Goal: Communication & Community: Answer question/provide support

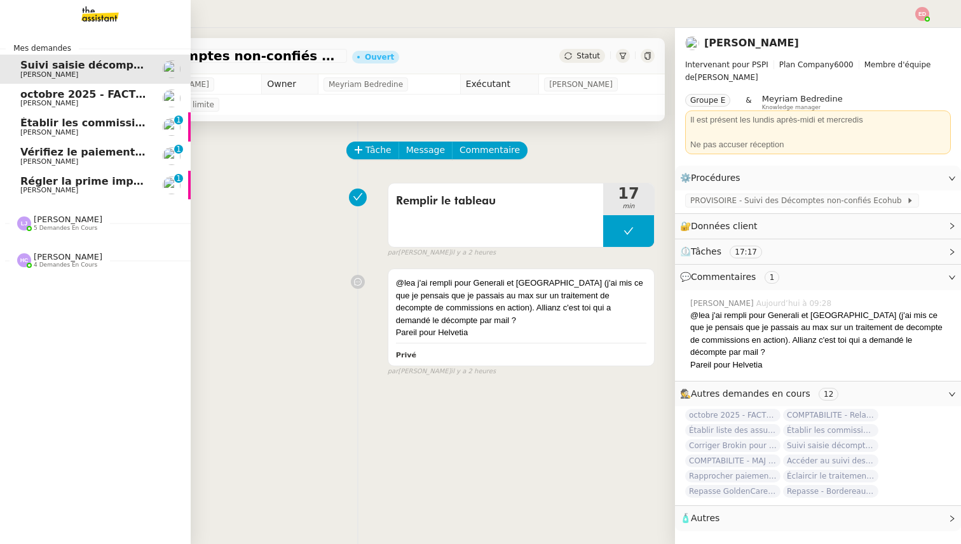
click at [62, 222] on span "[PERSON_NAME]" at bounding box center [68, 220] width 69 height 10
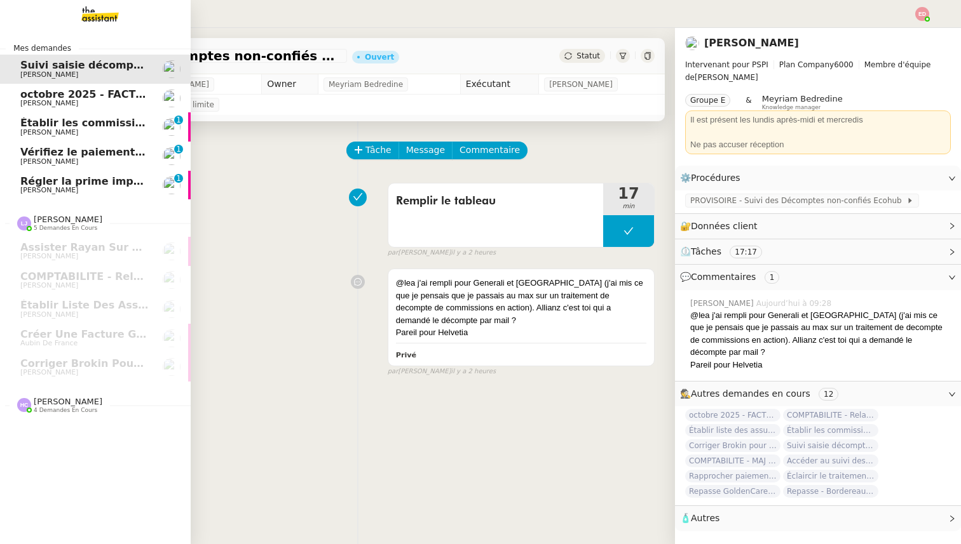
click at [67, 172] on link "Régler la prime impayée [PERSON_NAME] 0 1 2 3 4 5 6 7 8 9" at bounding box center [95, 185] width 191 height 29
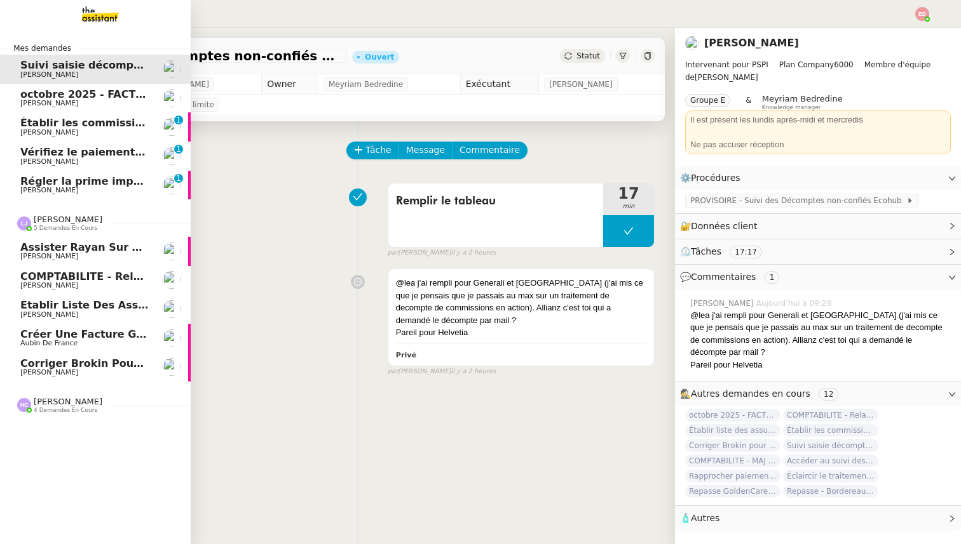
click at [78, 302] on span "Établir liste des assureurs pour primes brutes" at bounding box center [154, 305] width 269 height 12
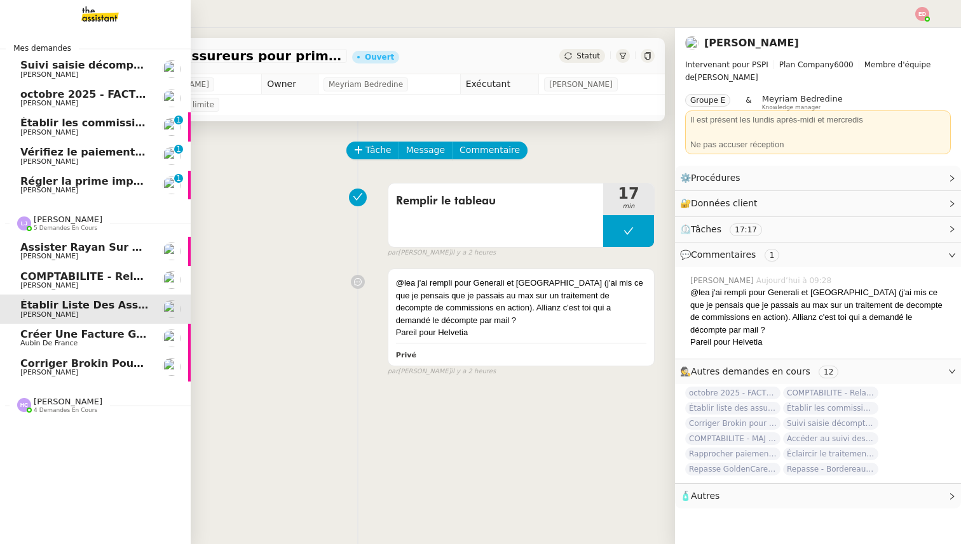
click at [71, 368] on span "Corriger Brokin pour clôture comptable" at bounding box center [134, 364] width 229 height 12
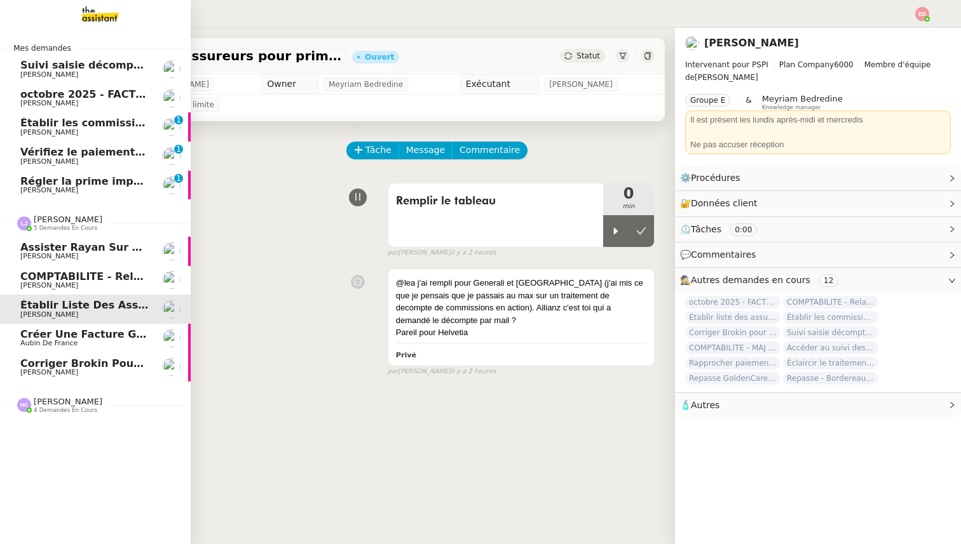
click at [100, 365] on span "Corriger Brokin pour clôture comptable" at bounding box center [134, 364] width 229 height 12
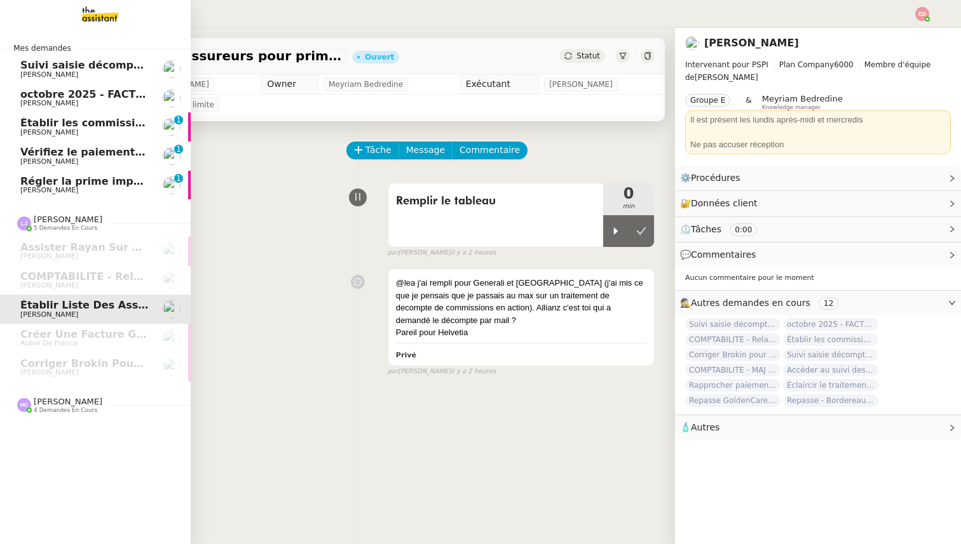
click at [93, 186] on span "Régler la prime impayée" at bounding box center [90, 181] width 140 height 12
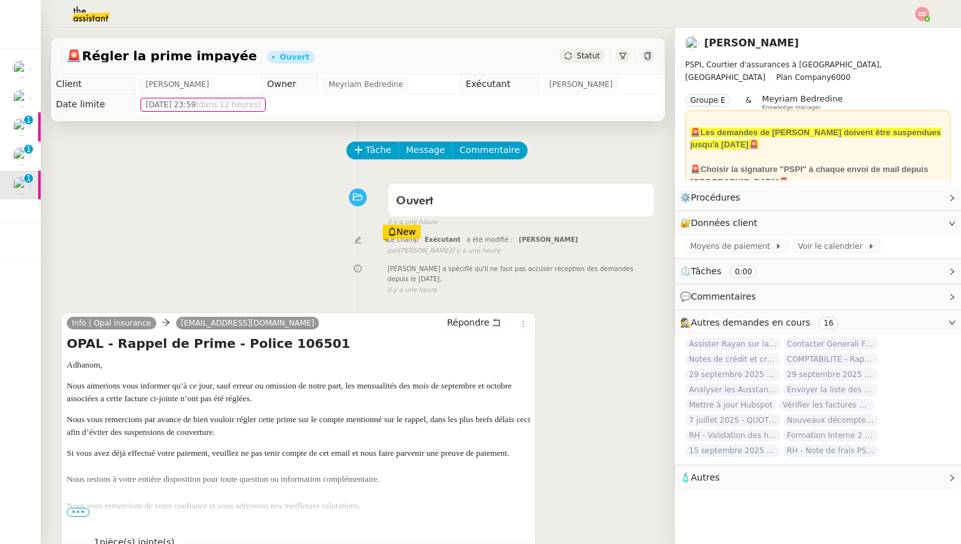
click at [234, 185] on div "Ouvert false il y a une heure" at bounding box center [357, 202] width 593 height 51
click at [581, 57] on span "Statut" at bounding box center [588, 55] width 24 height 9
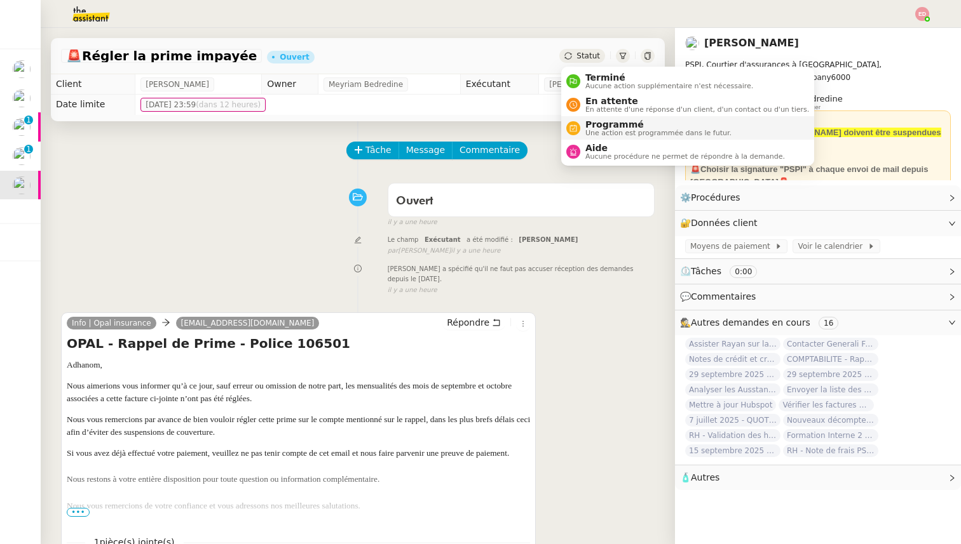
click at [608, 126] on span "Programmé" at bounding box center [658, 124] width 146 height 10
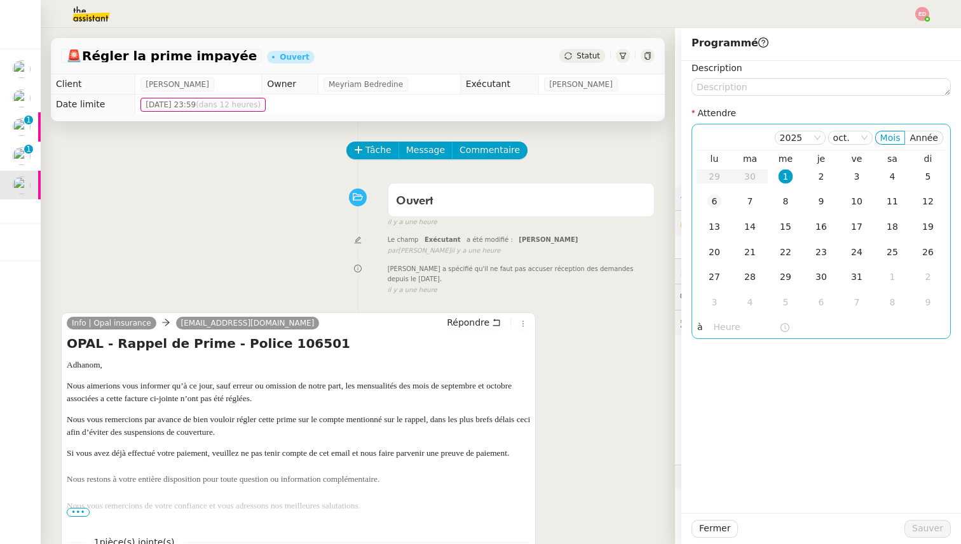
click at [717, 200] on div "6" at bounding box center [714, 201] width 14 height 14
click at [927, 523] on span "Sauver" at bounding box center [927, 529] width 31 height 15
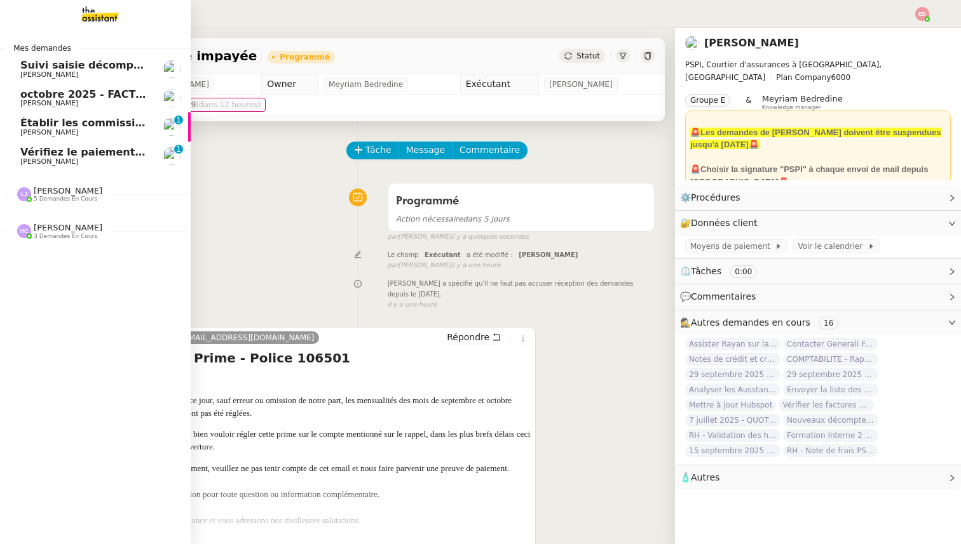
click at [32, 154] on span "Vérifiez le paiement du client" at bounding box center [104, 152] width 168 height 12
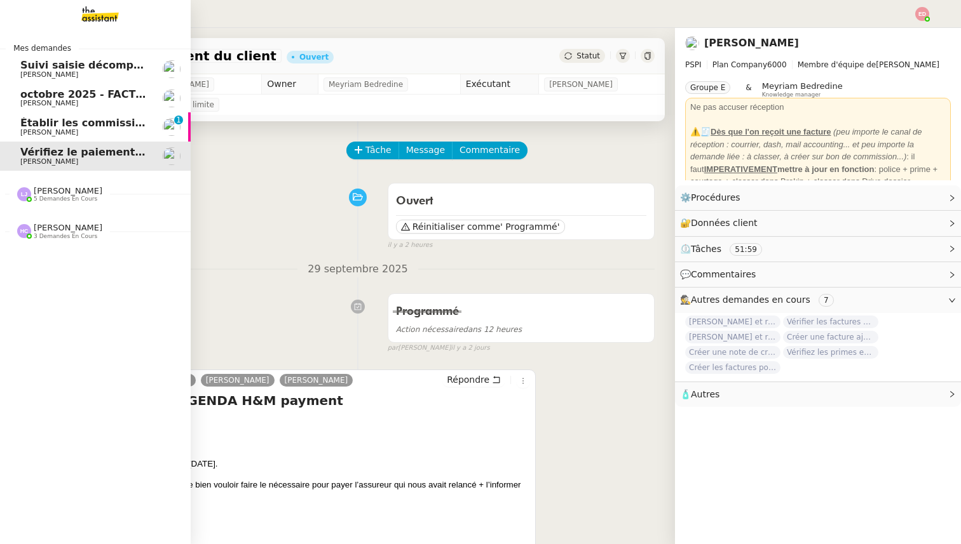
click at [38, 126] on span "Établir les commissions apporteurs" at bounding box center [121, 123] width 202 height 12
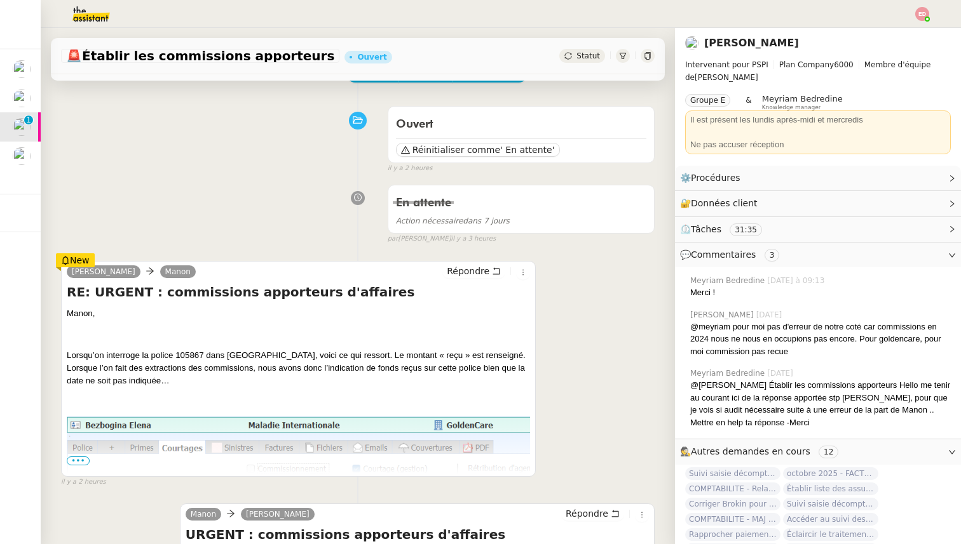
scroll to position [88, 0]
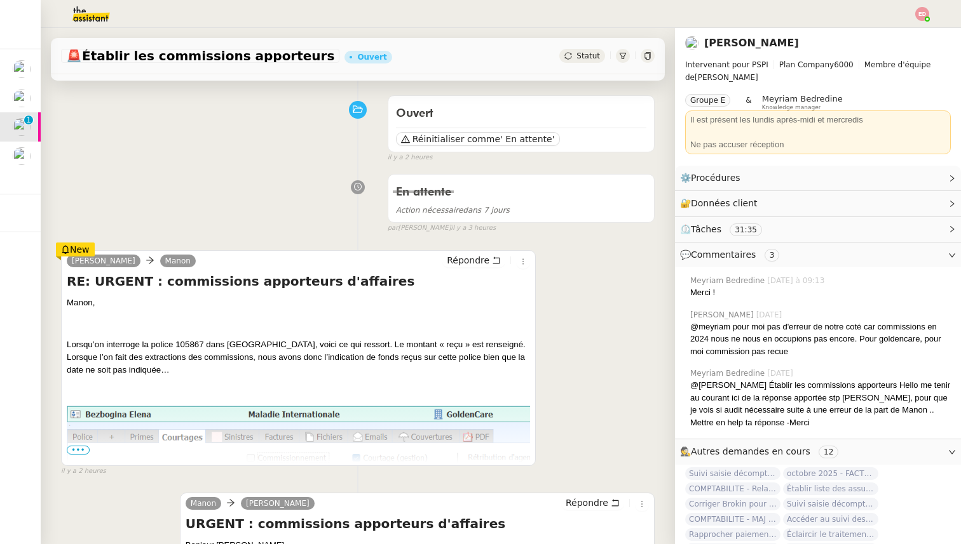
click at [80, 447] on span "•••" at bounding box center [78, 450] width 23 height 9
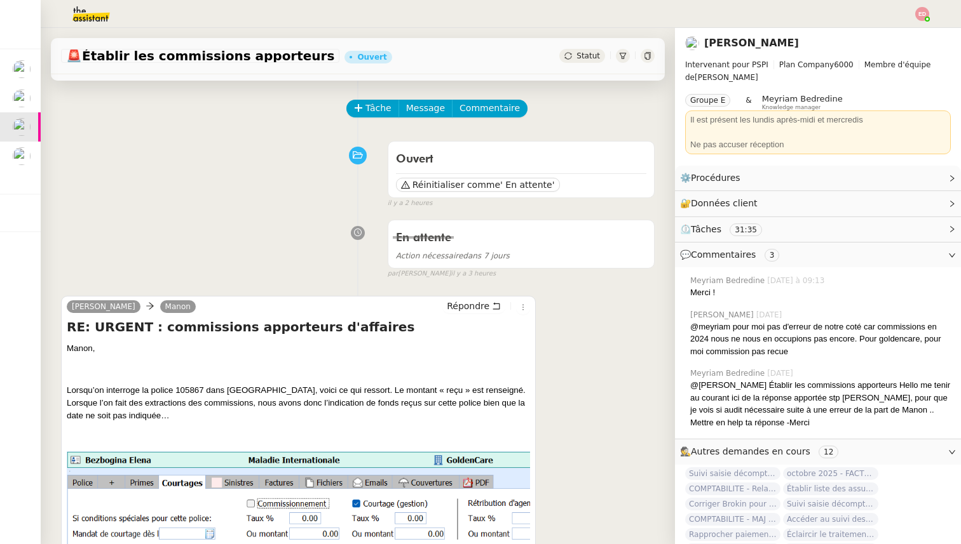
scroll to position [0, 0]
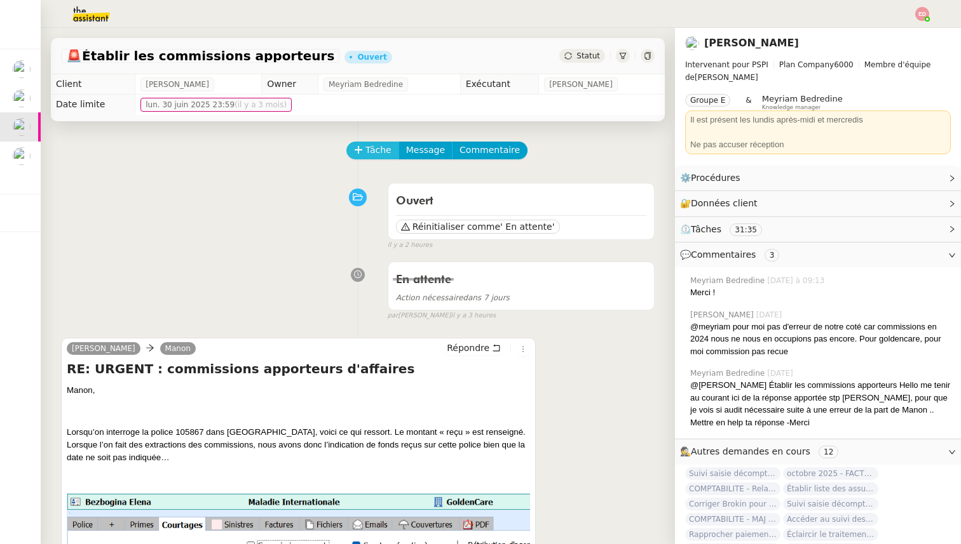
click at [363, 153] on button "Tâche" at bounding box center [372, 151] width 53 height 18
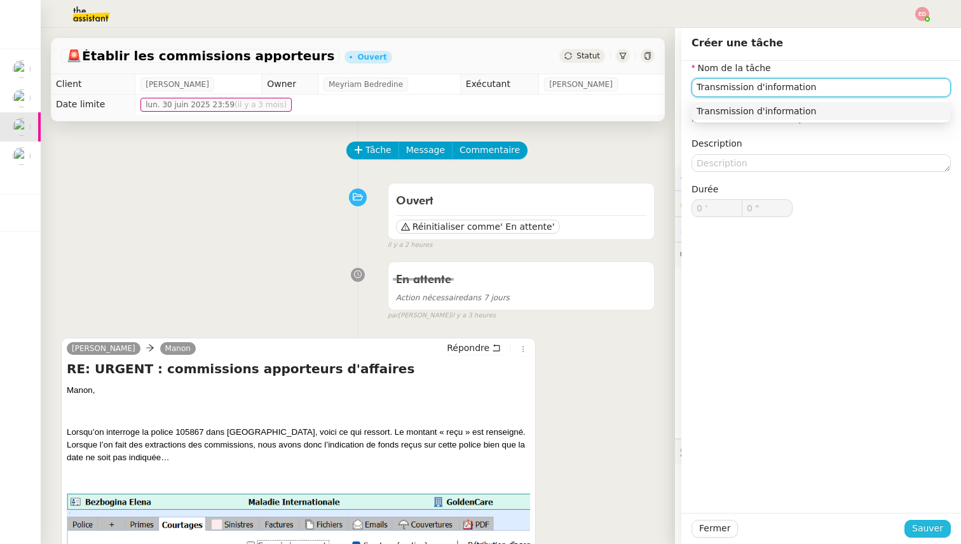
type input "Transmission d'information"
click at [914, 522] on span "Sauver" at bounding box center [927, 529] width 31 height 15
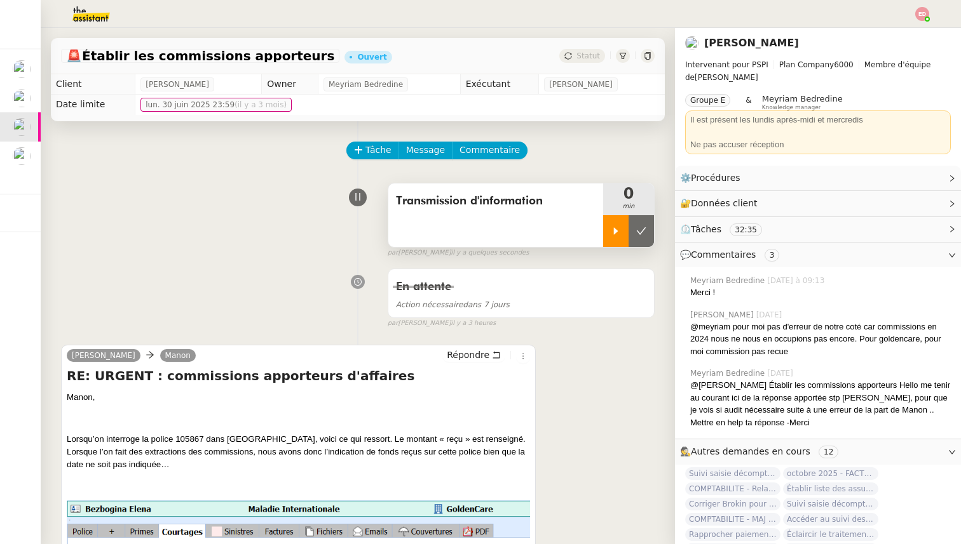
click at [616, 229] on icon at bounding box center [616, 231] width 10 height 10
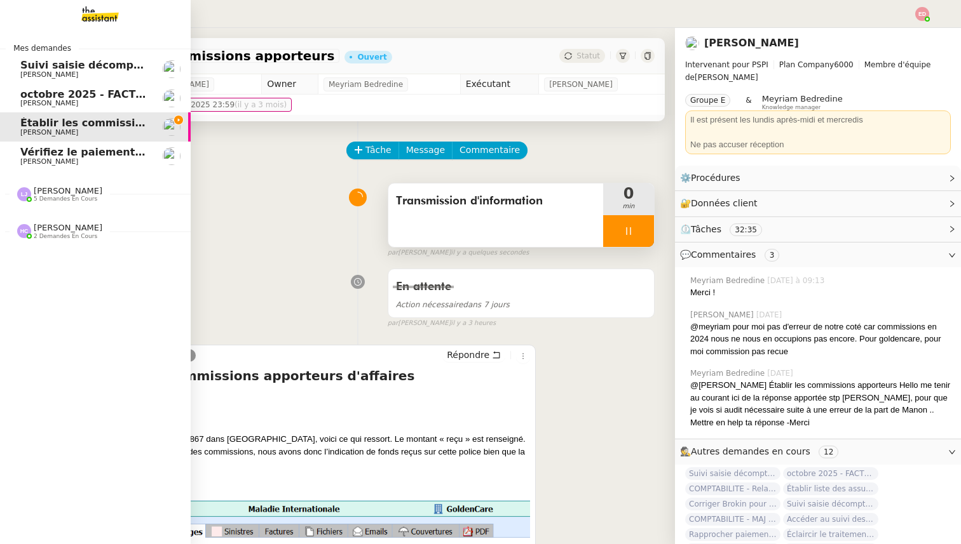
click at [39, 93] on span "octobre 2025 - FACTURATION - Paiement commissions apporteurs" at bounding box center [207, 94] width 375 height 12
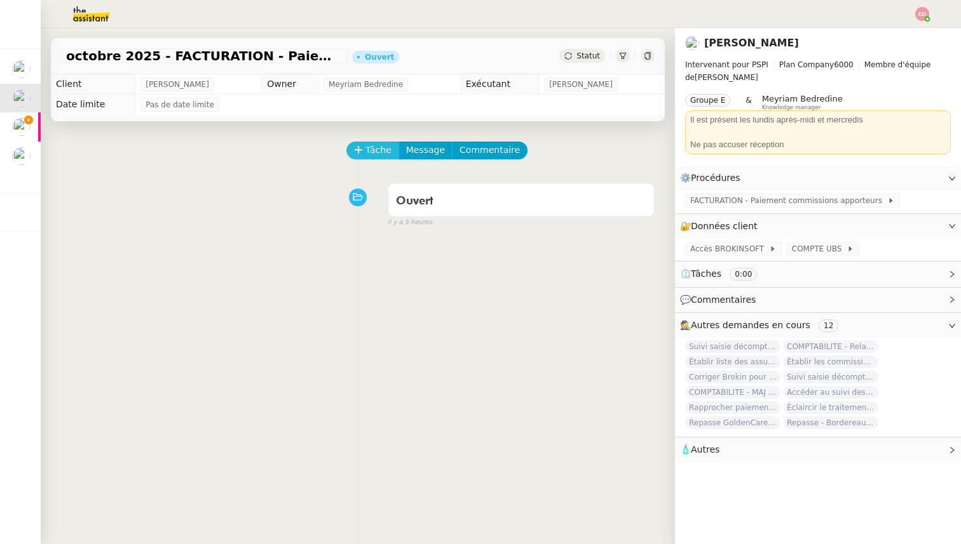
click at [365, 148] on span "Tâche" at bounding box center [378, 150] width 26 height 15
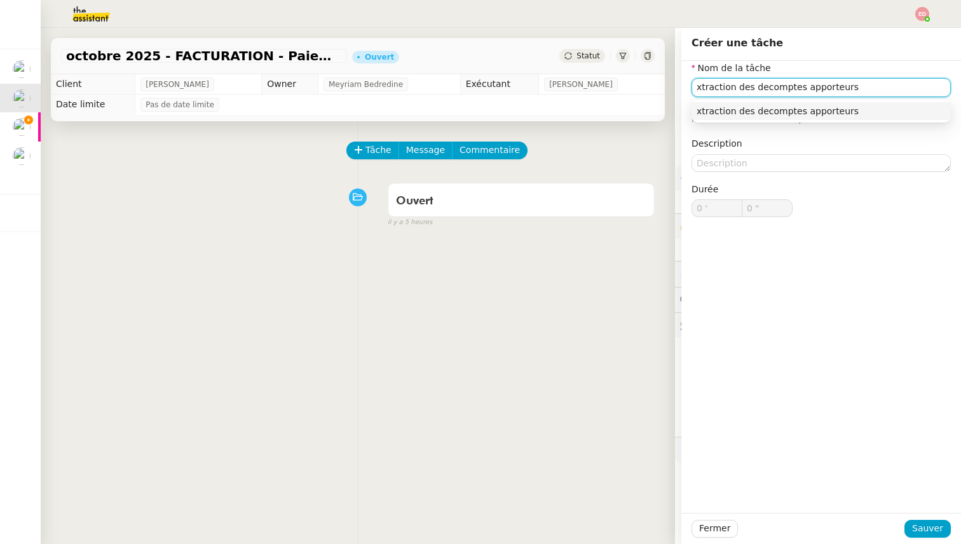
click at [695, 90] on input "xtraction des decomptes apporteurs" at bounding box center [820, 87] width 259 height 18
type input "Extraction des decomptes apporteurs"
click at [921, 526] on span "Sauver" at bounding box center [927, 529] width 31 height 15
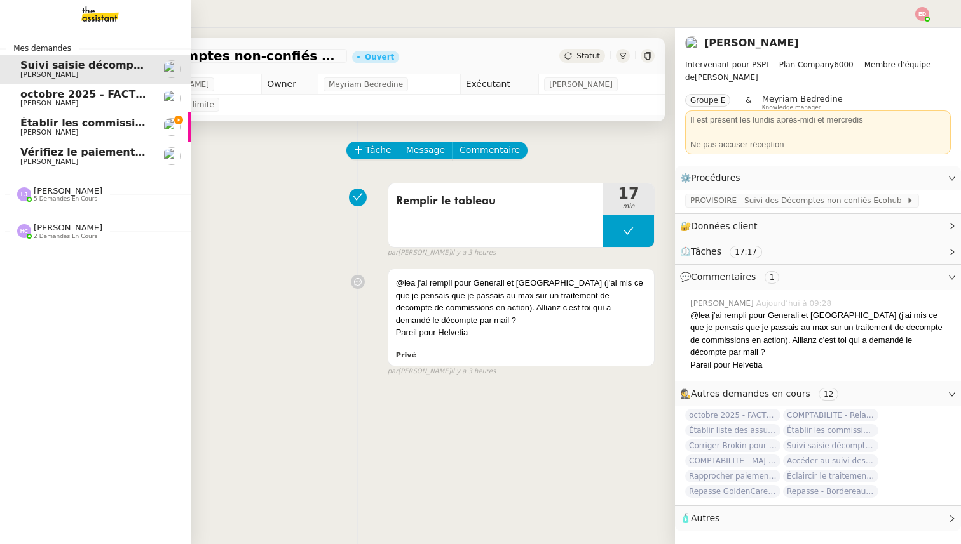
click at [35, 157] on span "Vérifiez le paiement du client" at bounding box center [104, 152] width 168 height 12
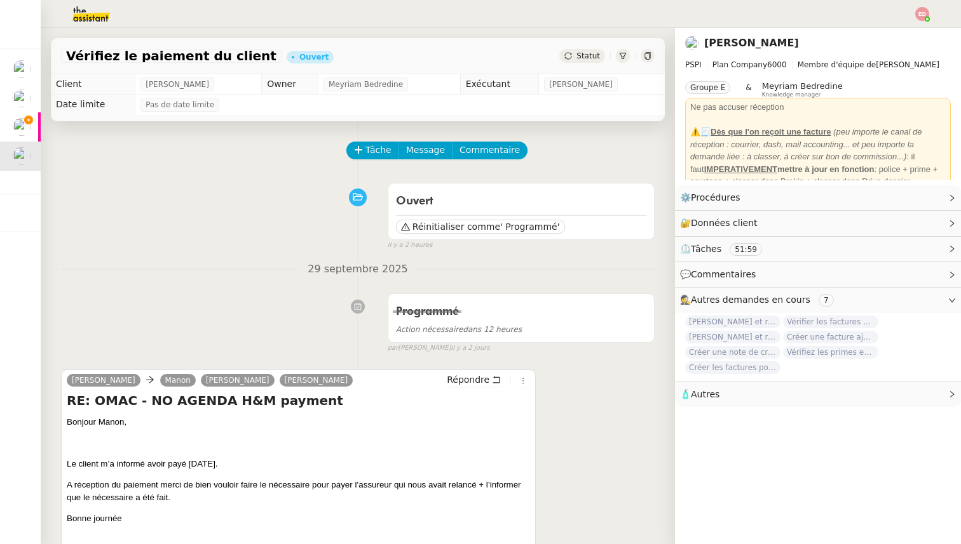
click at [581, 59] on span "Statut" at bounding box center [588, 55] width 24 height 9
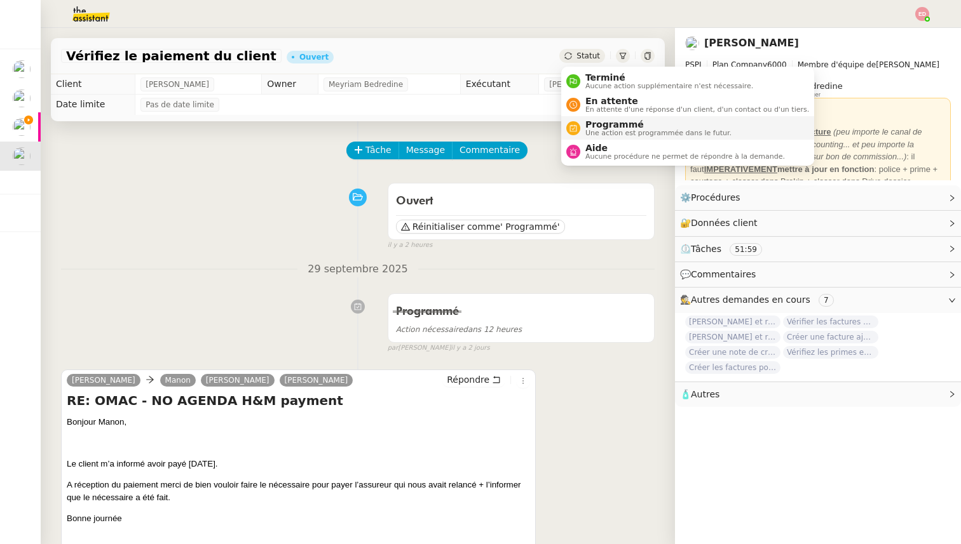
click at [599, 121] on span "Programmé" at bounding box center [658, 124] width 146 height 10
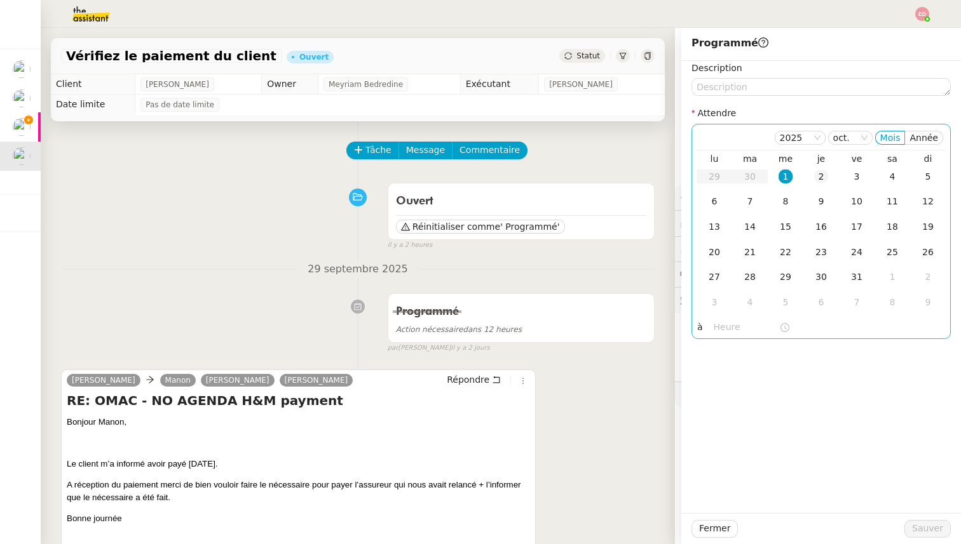
click at [823, 172] on div "2" at bounding box center [821, 177] width 14 height 14
click at [923, 532] on span "Sauver" at bounding box center [927, 529] width 31 height 15
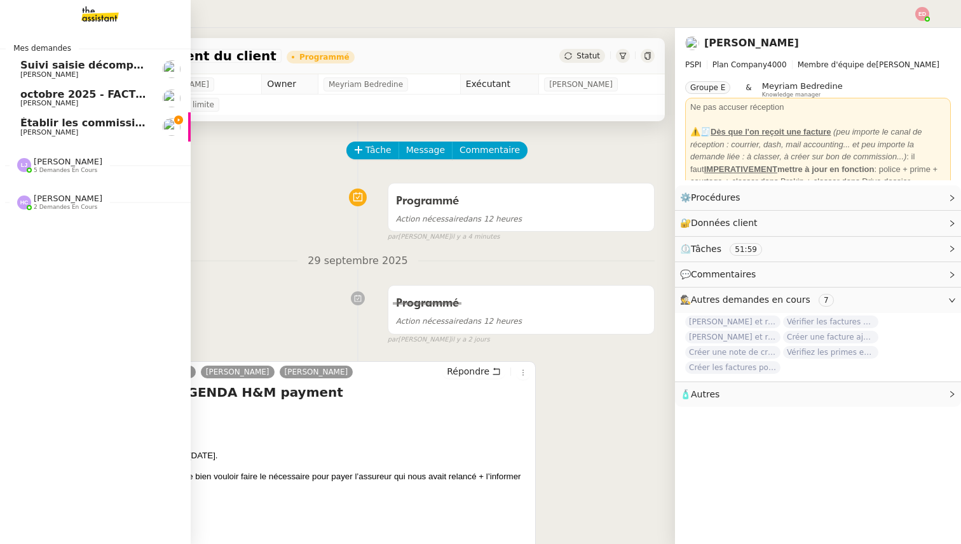
click at [46, 123] on span "Établir les commissions apporteurs" at bounding box center [121, 123] width 202 height 12
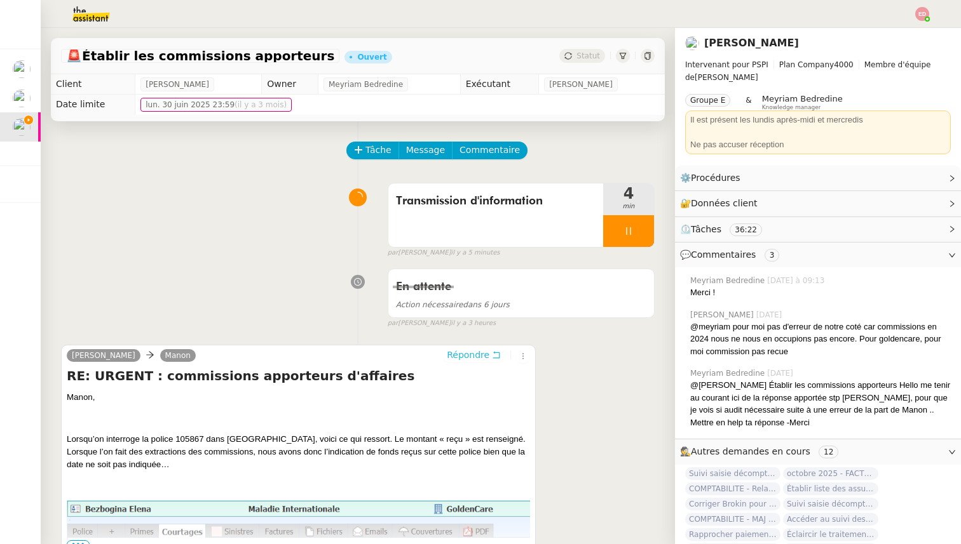
click at [452, 361] on span "Répondre" at bounding box center [468, 355] width 43 height 13
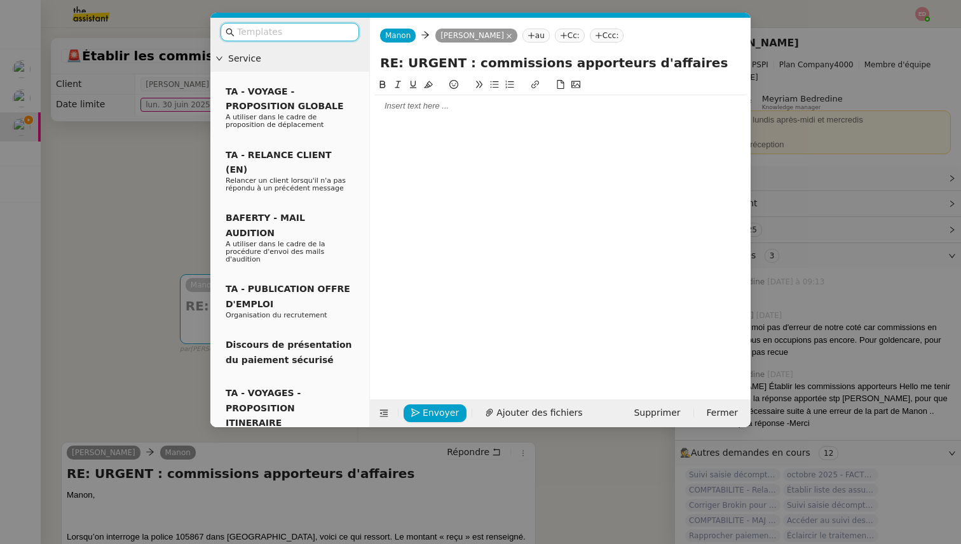
click at [415, 108] on div at bounding box center [560, 105] width 370 height 11
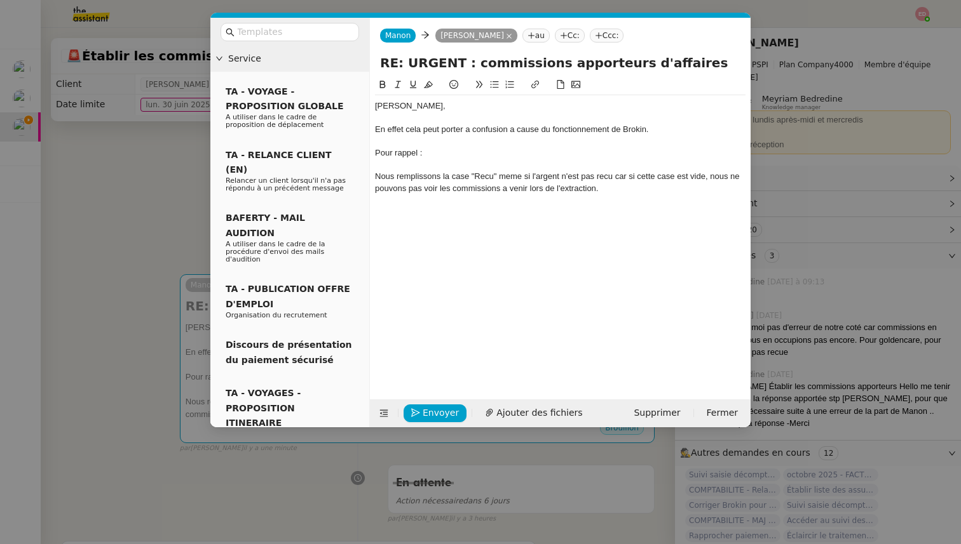
click at [376, 173] on div "Nous remplissons la case "Recu" meme si l'argent n'est pas recu car si cette ca…" at bounding box center [560, 183] width 370 height 24
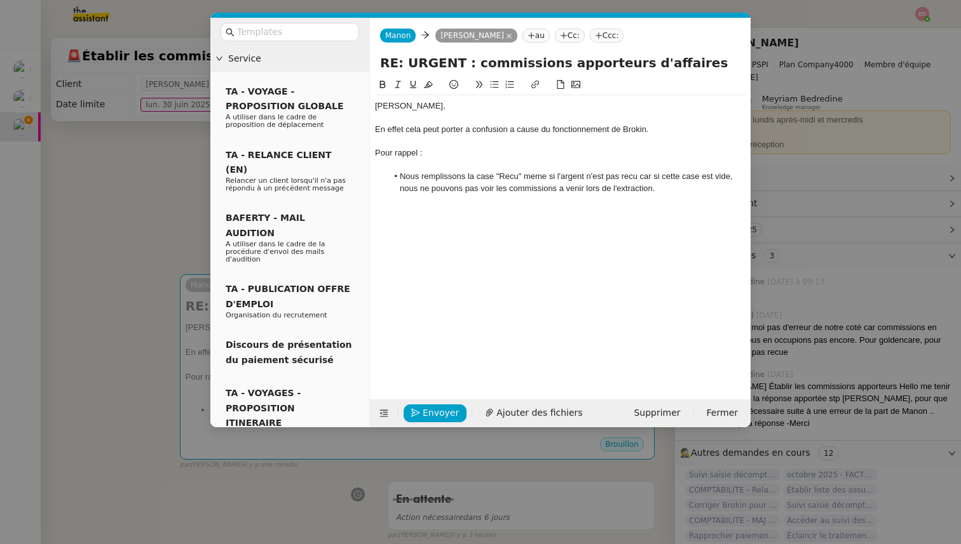
click at [665, 186] on li "Nous remplissons la case "Recu" meme si l'argent n'est pas recu car si cette ca…" at bounding box center [567, 183] width 358 height 24
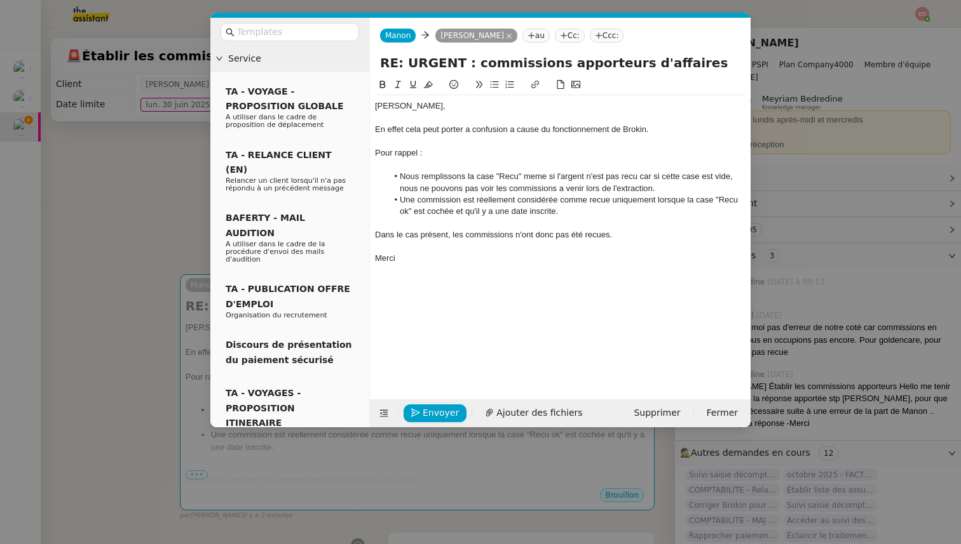
click at [601, 197] on li "Une commission est réellement considérée comme recue uniquement lorsque la case…" at bounding box center [567, 206] width 358 height 24
click at [0, 0] on lt-span "reçue" at bounding box center [0, 0] width 0 height 0
click at [507, 179] on li "Nous remplissons la case "Recu" meme si l'argent n'est pas recu car si cette ca…" at bounding box center [567, 183] width 358 height 24
click at [0, 0] on lt-span "Reçu" at bounding box center [0, 0] width 0 height 0
click at [536, 177] on li "Nous remplissons la case "Reçu" meme si l'argent n'est pas recu car si cette ca…" at bounding box center [567, 183] width 358 height 24
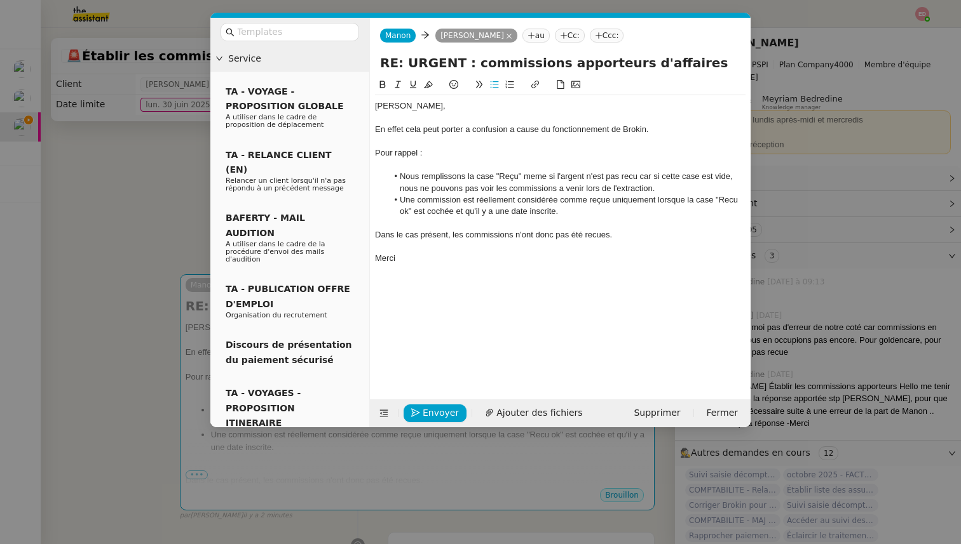
click at [0, 0] on lt-span "même" at bounding box center [0, 0] width 0 height 0
click at [633, 175] on li "Nous remplissons la case "Reçu" même si l'argent n'est pas recu car si cette ca…" at bounding box center [567, 183] width 358 height 24
click at [0, 0] on lt-span "reçu" at bounding box center [0, 0] width 0 height 0
click at [568, 191] on li "Nous remplissons la case "Reçu" même si l'argent n'est pas reçu car si cette ca…" at bounding box center [567, 183] width 358 height 24
click at [0, 0] on lt-span "à venir" at bounding box center [0, 0] width 0 height 0
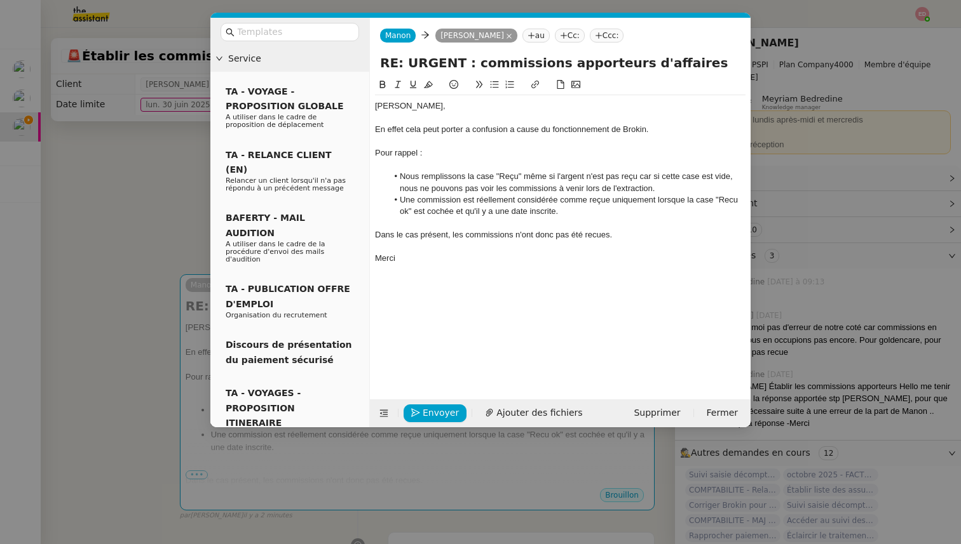
click at [644, 174] on li "Nous remplissons la case "Reçu" même si l'argent n'est pas reçu car si cette ca…" at bounding box center [567, 183] width 358 height 24
click at [0, 0] on lt-strong "," at bounding box center [0, 0] width 0 height 0
click at [724, 199] on li "Une commission est réellement considérée comme reçue uniquement lorsque la case…" at bounding box center [567, 206] width 358 height 24
click at [0, 0] on lt-span "Reçu" at bounding box center [0, 0] width 0 height 0
click at [600, 237] on div "Dans le cas présent, les commissions n'ont donc pas été recues." at bounding box center [560, 234] width 370 height 11
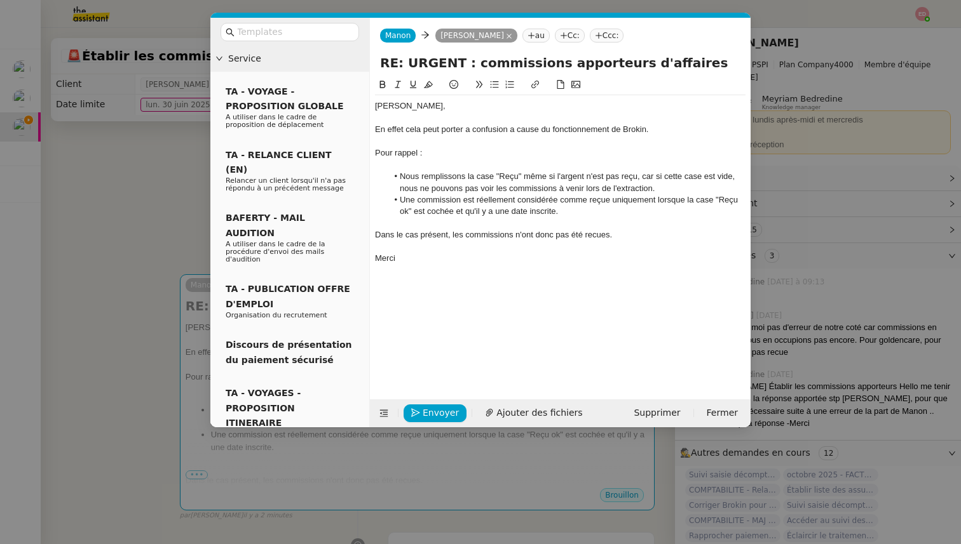
click at [0, 0] on lt-span "reçues" at bounding box center [0, 0] width 0 height 0
click at [169, 256] on nz-modal-container "Service TA - VOYAGE - PROPOSITION GLOBALE A utiliser dans le cadre de propositi…" at bounding box center [480, 272] width 961 height 544
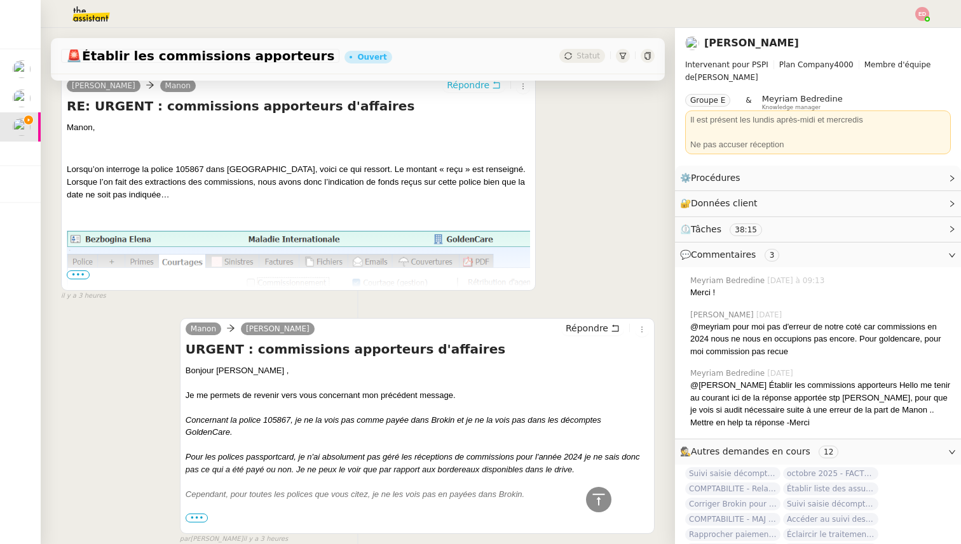
scroll to position [485, 0]
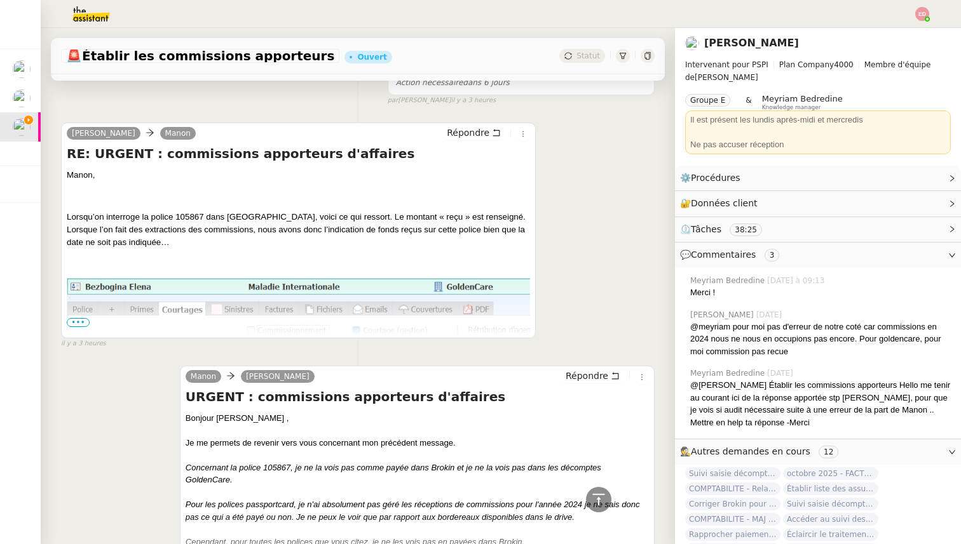
click at [71, 322] on span "•••" at bounding box center [78, 322] width 23 height 9
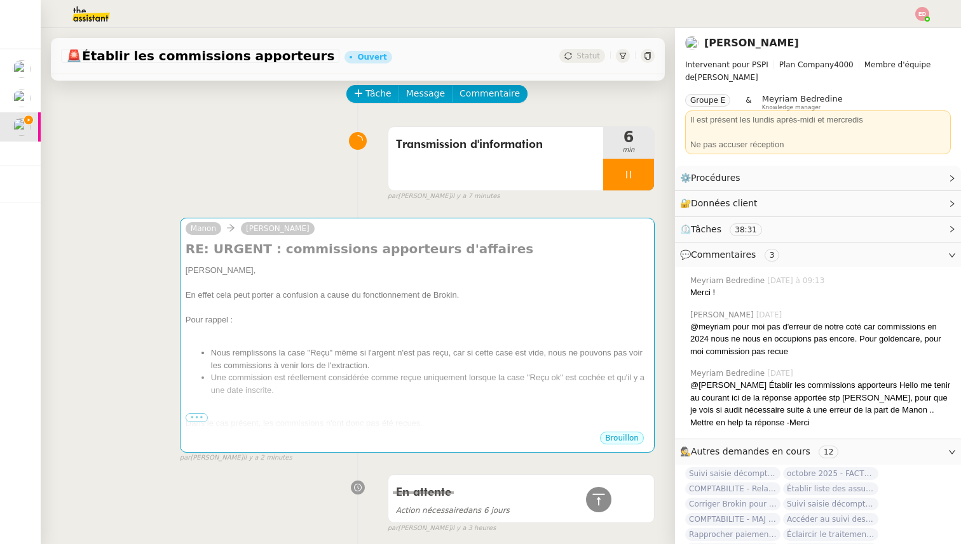
scroll to position [44, 0]
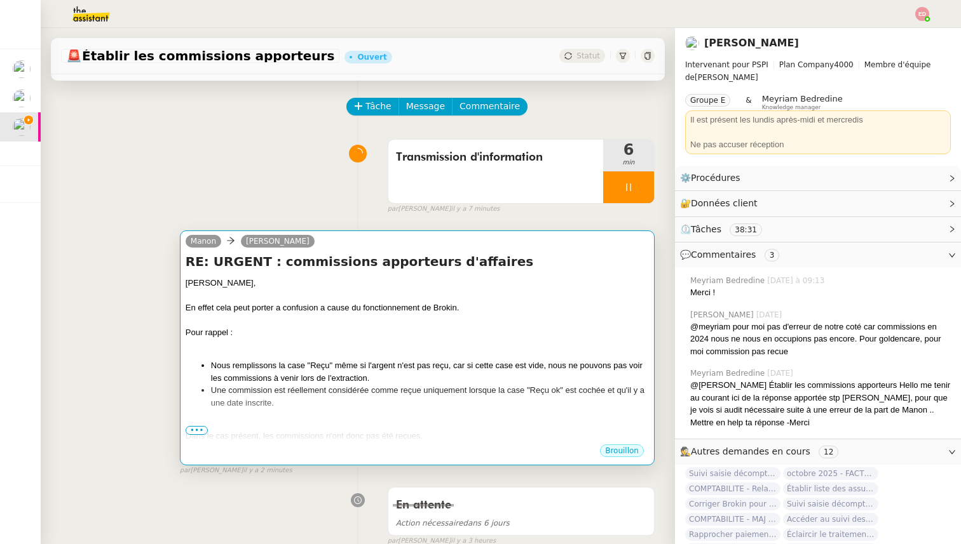
click at [246, 345] on div at bounding box center [417, 345] width 463 height 13
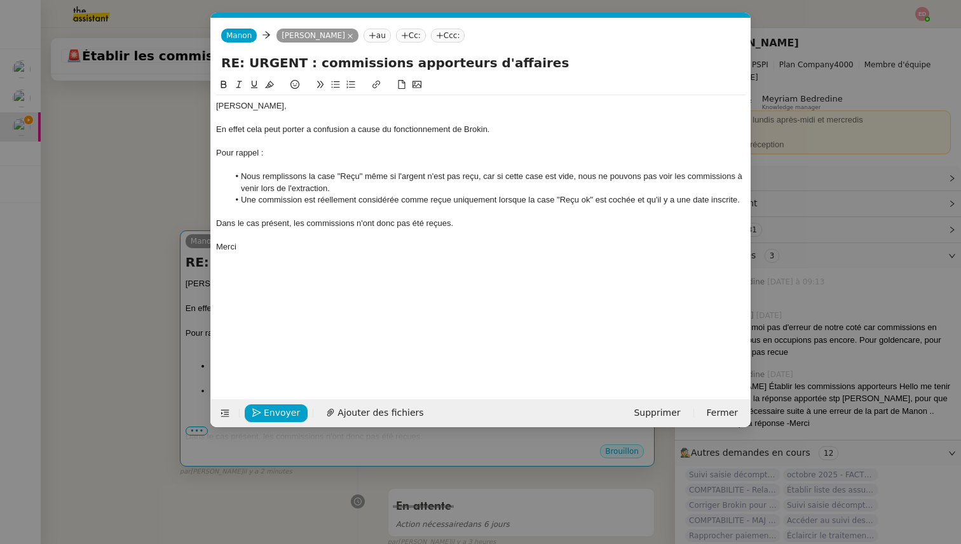
scroll to position [0, 27]
click at [743, 199] on li "Une commission est réellement considérée comme reçue uniquement lorsque la case…" at bounding box center [487, 199] width 517 height 11
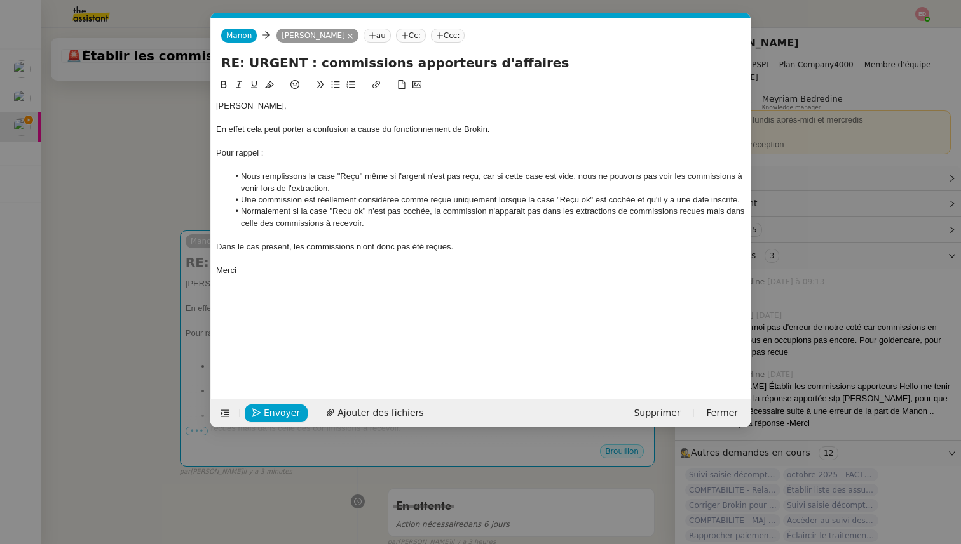
click at [342, 214] on li "Normalement si la case "Recu ok" n'est pas cochée, la commission n'apparait pas…" at bounding box center [487, 218] width 517 height 24
click at [0, 0] on lt-span "Reçu" at bounding box center [0, 0] width 0 height 0
click at [307, 131] on div "En effet cela peut porter a confusion a cause du fonctionnement de Brokin." at bounding box center [480, 129] width 529 height 11
click at [0, 0] on lt-span "à" at bounding box center [0, 0] width 0 height 0
click at [353, 131] on div "En effet cela peut porter à confusion a cause du fonctionnement de Brokin." at bounding box center [480, 129] width 529 height 11
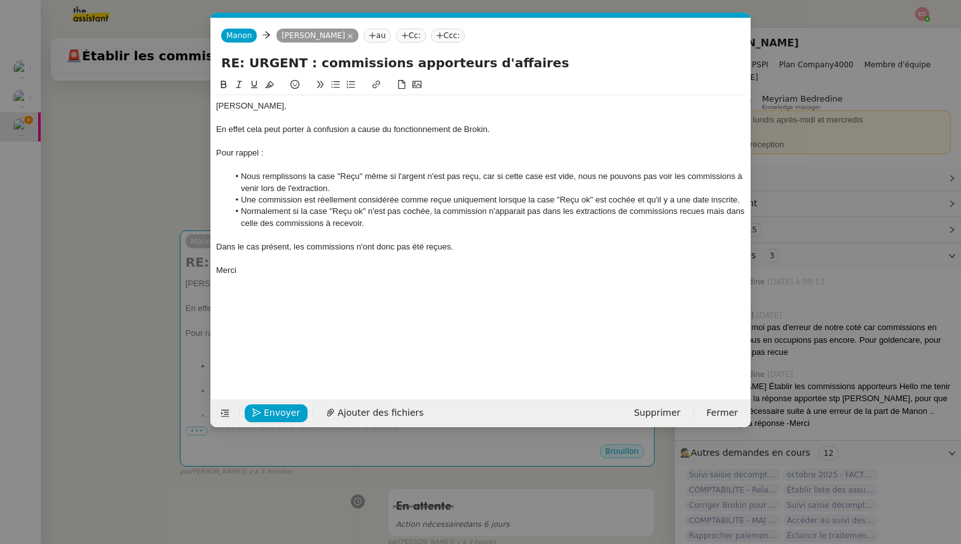
click at [0, 0] on lt-span "à" at bounding box center [0, 0] width 0 height 0
click at [234, 130] on div "En effet cela peut porter à confusion à cause du fonctionnement de Brokin." at bounding box center [480, 129] width 529 height 11
click at [0, 0] on lt-span "effet ," at bounding box center [0, 0] width 0 height 0
click at [690, 215] on li "Normalement si la case "Reçu ok" n'est pas cochée, la commission n'apparait pas…" at bounding box center [487, 218] width 517 height 24
click at [0, 0] on lt-span "reçues" at bounding box center [0, 0] width 0 height 0
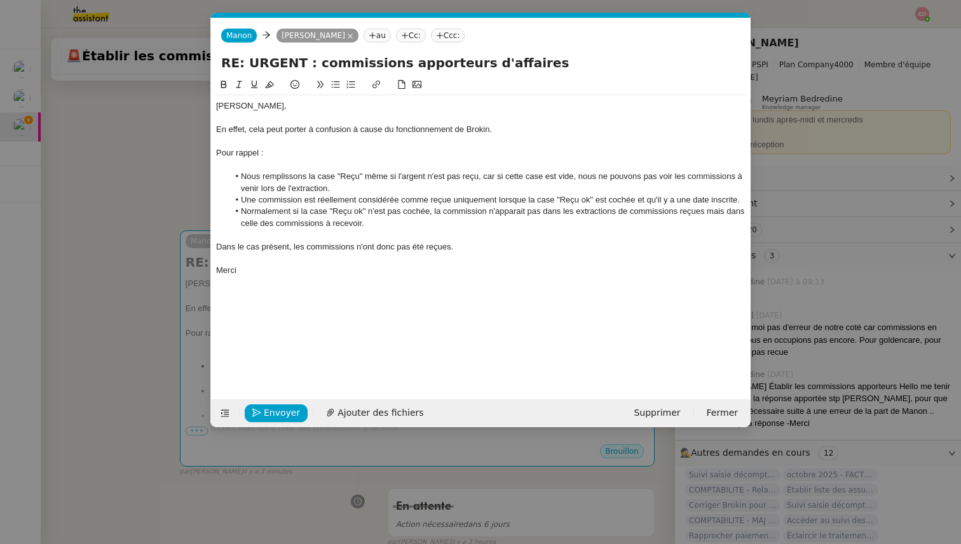
click at [267, 210] on li "Normalement si la case "Reçu ok" n'est pas cochée, la commission n'apparait pas…" at bounding box center [487, 218] width 517 height 24
click at [0, 0] on lt-span "Normalement ," at bounding box center [0, 0] width 0 height 0
click at [267, 415] on button "Enregistrement" at bounding box center [292, 414] width 95 height 18
click at [267, 415] on span "Confirmer l'envoi" at bounding box center [302, 413] width 76 height 15
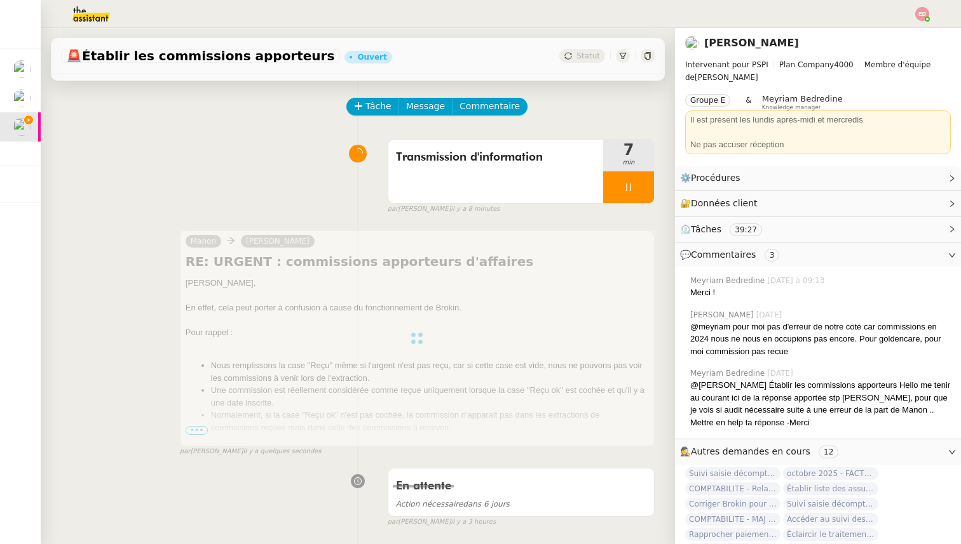
scroll to position [0, 0]
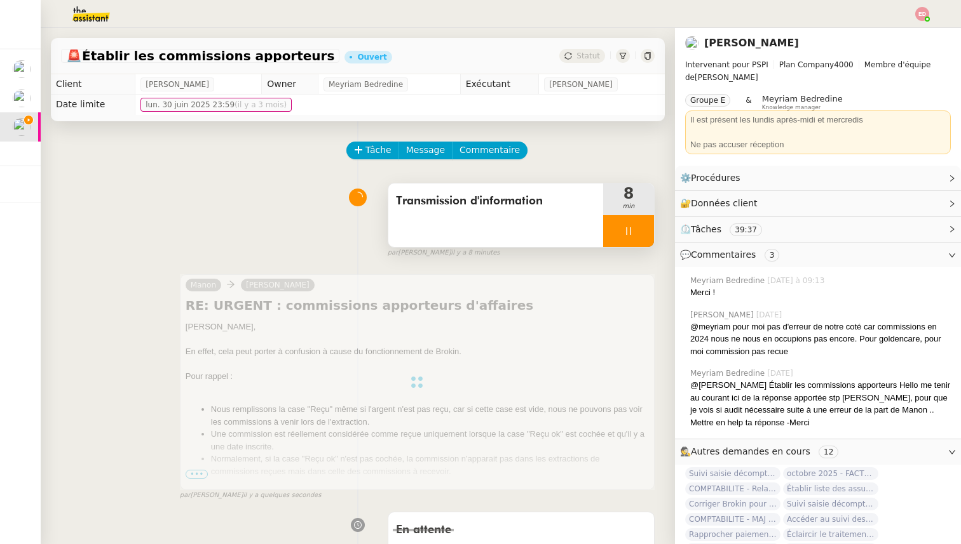
click at [645, 231] on div at bounding box center [628, 231] width 51 height 32
click at [645, 231] on icon at bounding box center [641, 231] width 10 height 10
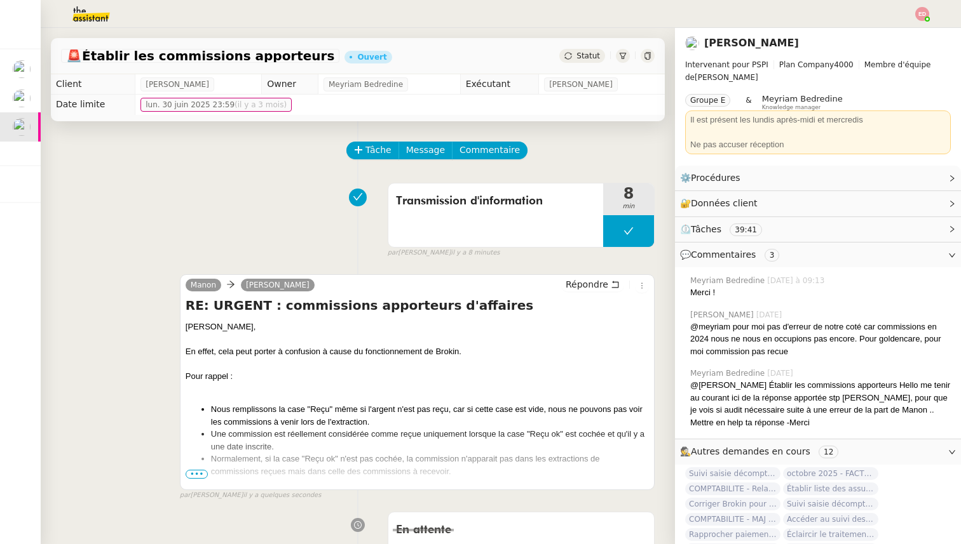
click at [595, 61] on div "Statut" at bounding box center [582, 56] width 46 height 14
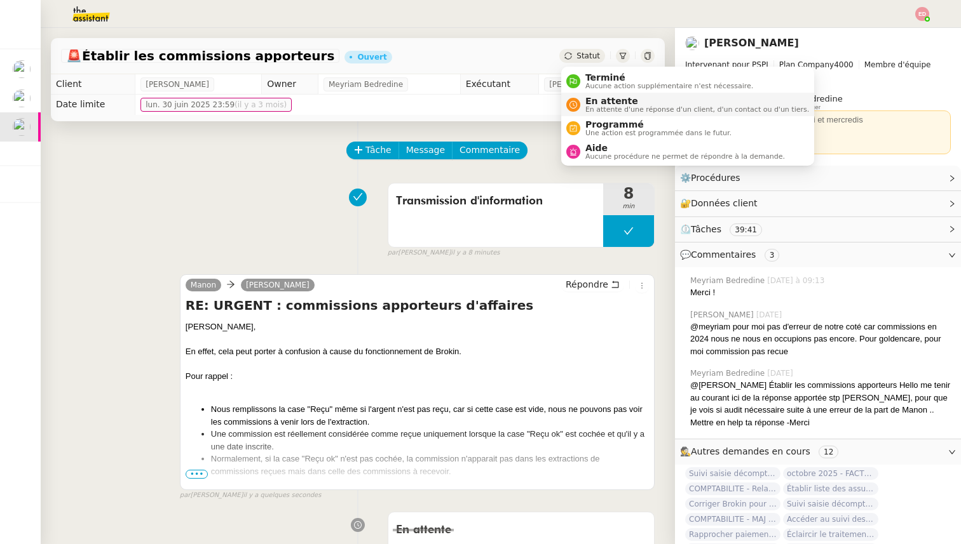
click at [602, 104] on span "En attente" at bounding box center [697, 101] width 224 height 10
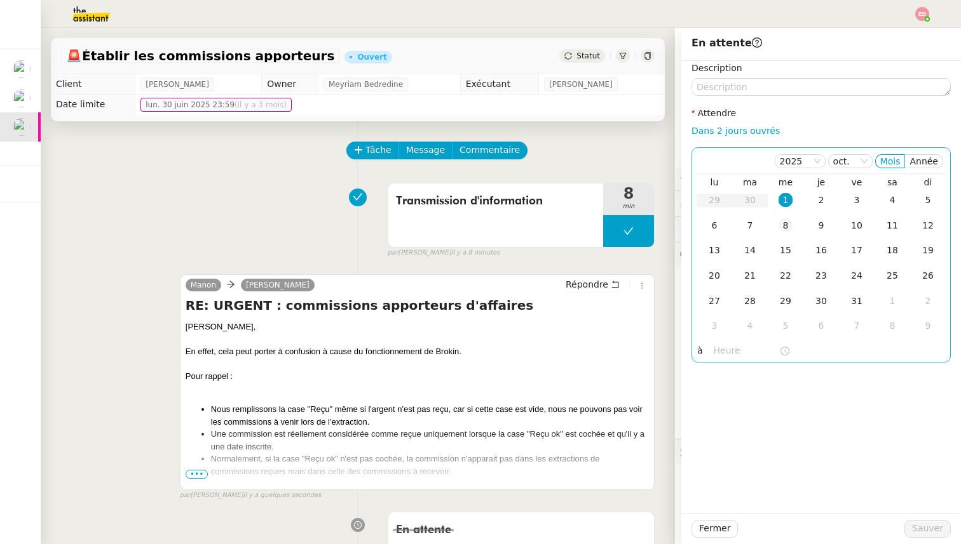
click at [787, 231] on div "8" at bounding box center [785, 226] width 14 height 14
click at [922, 529] on span "Sauver" at bounding box center [927, 529] width 31 height 15
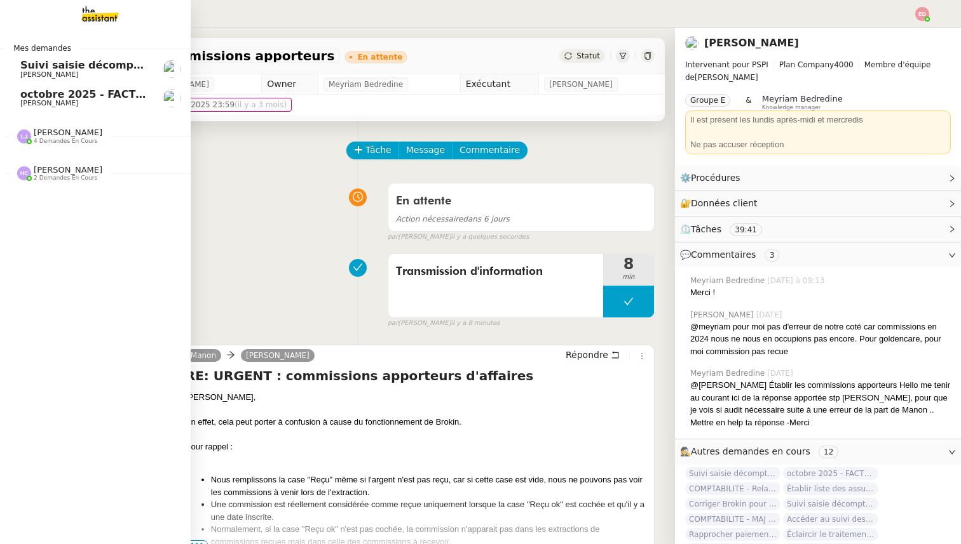
click at [48, 129] on span "[PERSON_NAME]" at bounding box center [68, 133] width 69 height 10
click at [45, 65] on span "Suivi saisie décomptes non-confiés Ecohub - octobre 2025" at bounding box center [187, 65] width 334 height 12
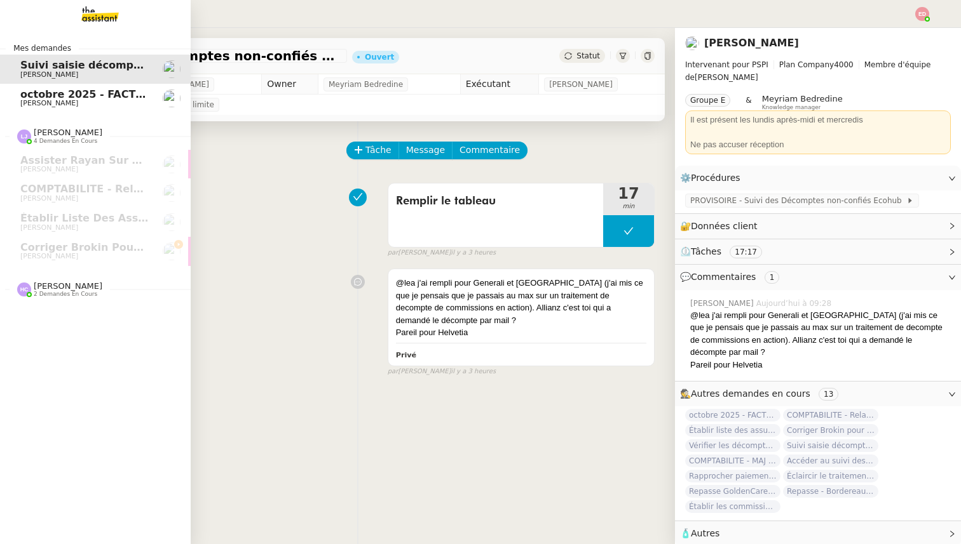
click at [37, 106] on span "[PERSON_NAME]" at bounding box center [49, 103] width 58 height 8
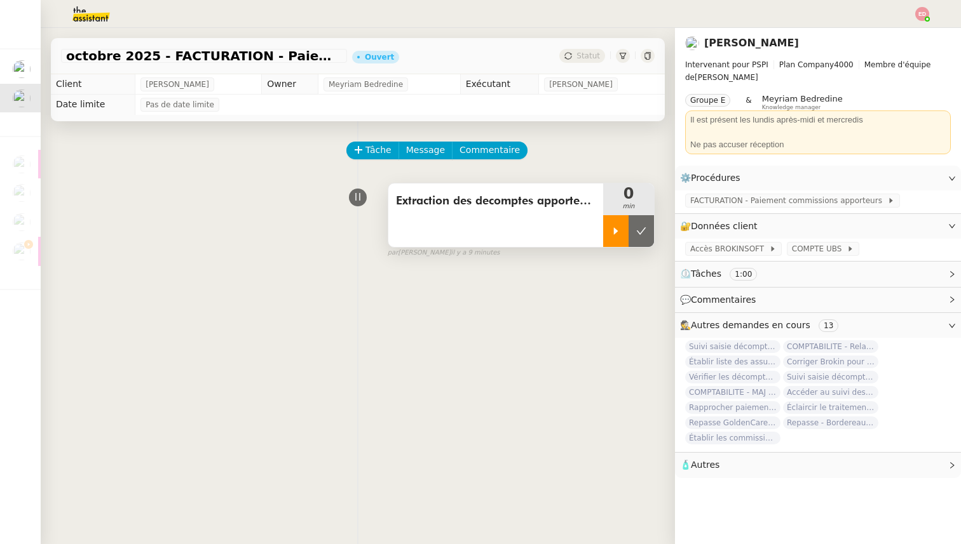
click at [609, 226] on div at bounding box center [615, 231] width 25 height 32
click at [647, 229] on div at bounding box center [628, 231] width 51 height 32
click at [647, 229] on button at bounding box center [640, 231] width 25 height 32
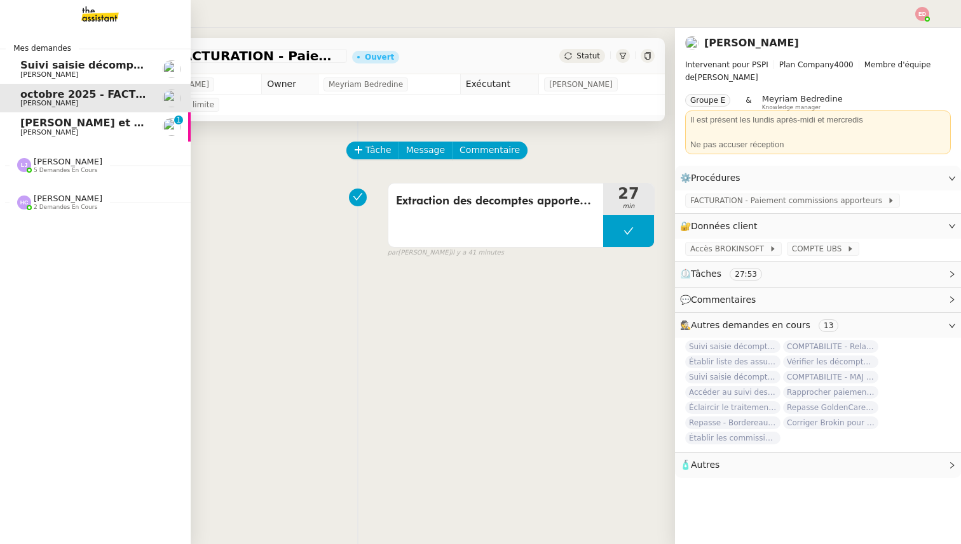
click at [32, 124] on span "[PERSON_NAME] et rembourser les polices d'assurance" at bounding box center [178, 123] width 316 height 12
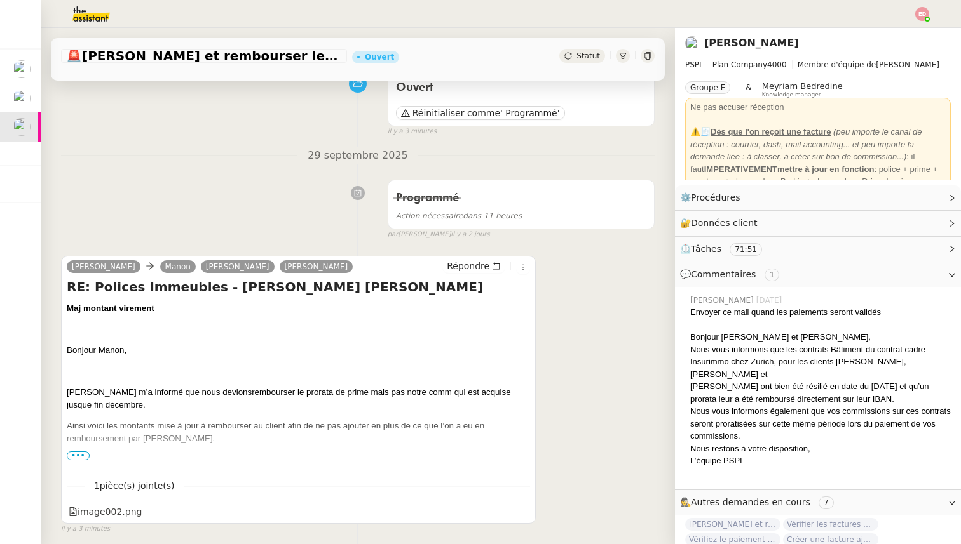
scroll to position [165, 0]
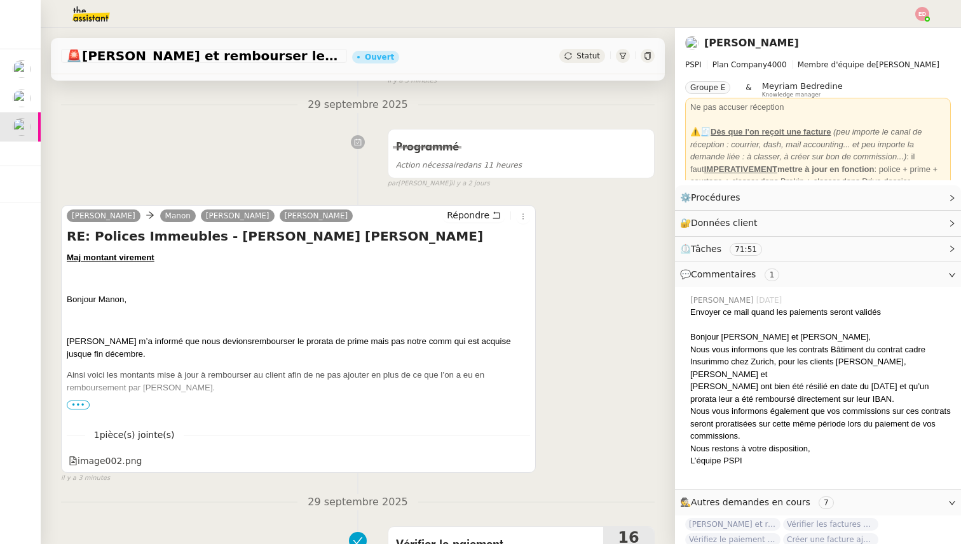
click at [81, 405] on span "•••" at bounding box center [78, 405] width 23 height 9
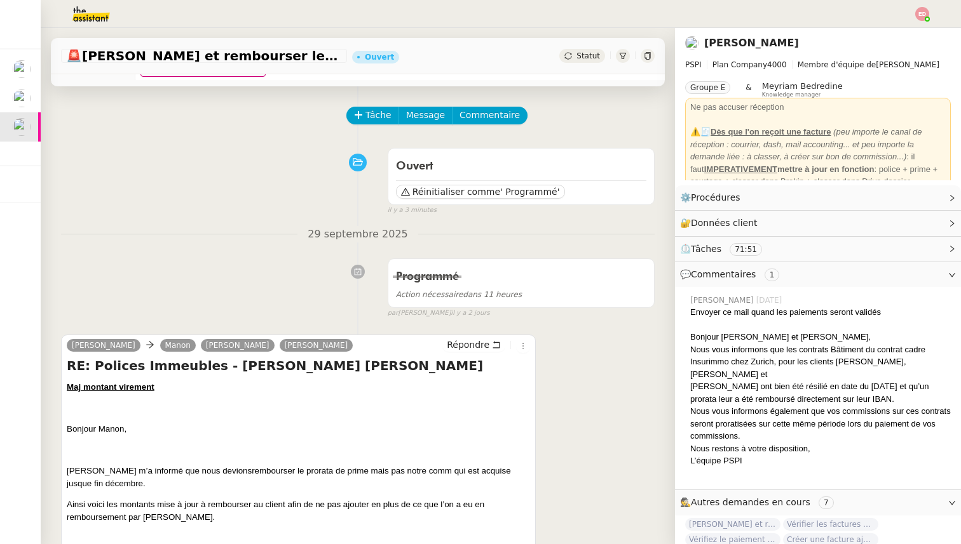
scroll to position [0, 0]
